Goal: Task Accomplishment & Management: Manage account settings

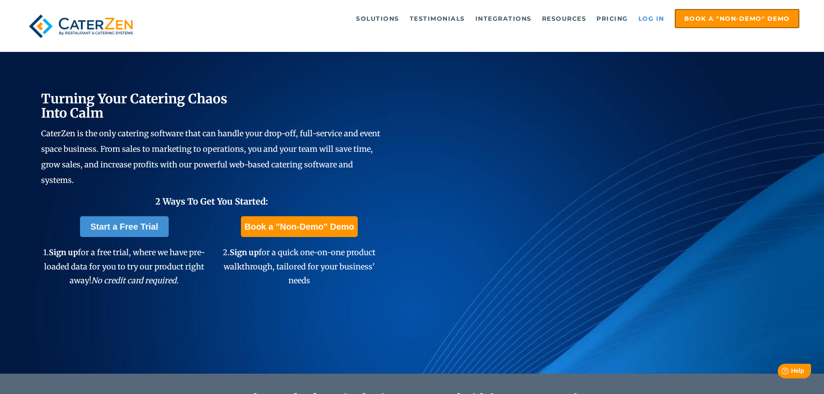
click at [649, 19] on link "Log in" at bounding box center [651, 18] width 35 height 17
click at [654, 18] on link "Log in" at bounding box center [651, 18] width 35 height 17
click at [649, 18] on link "Log in" at bounding box center [651, 18] width 35 height 17
